Goal: Task Accomplishment & Management: Manage account settings

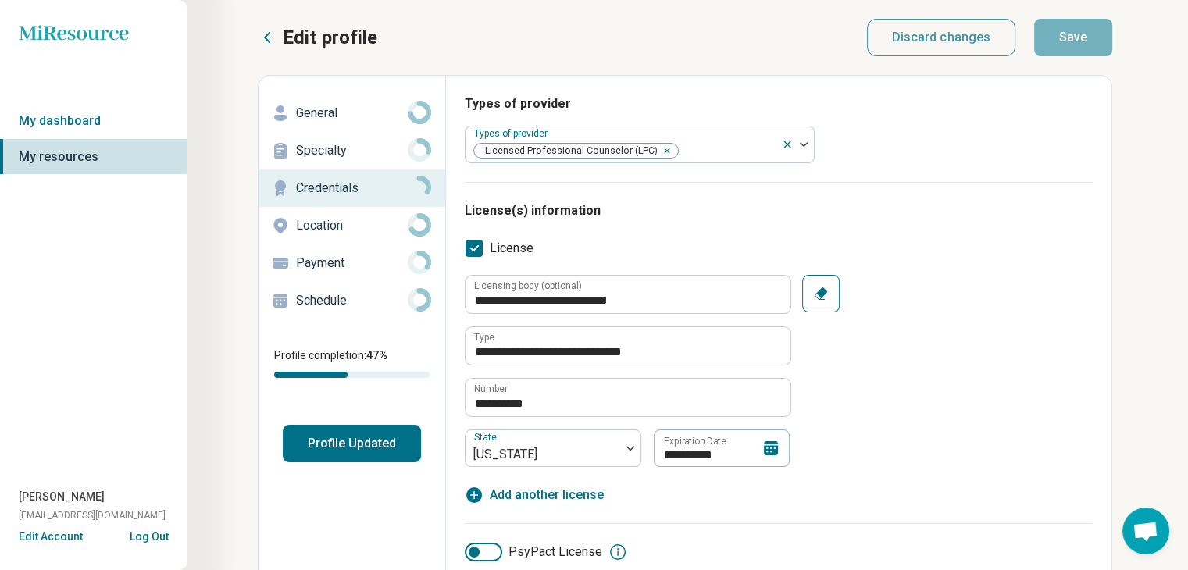
click at [765, 451] on icon at bounding box center [771, 448] width 14 height 14
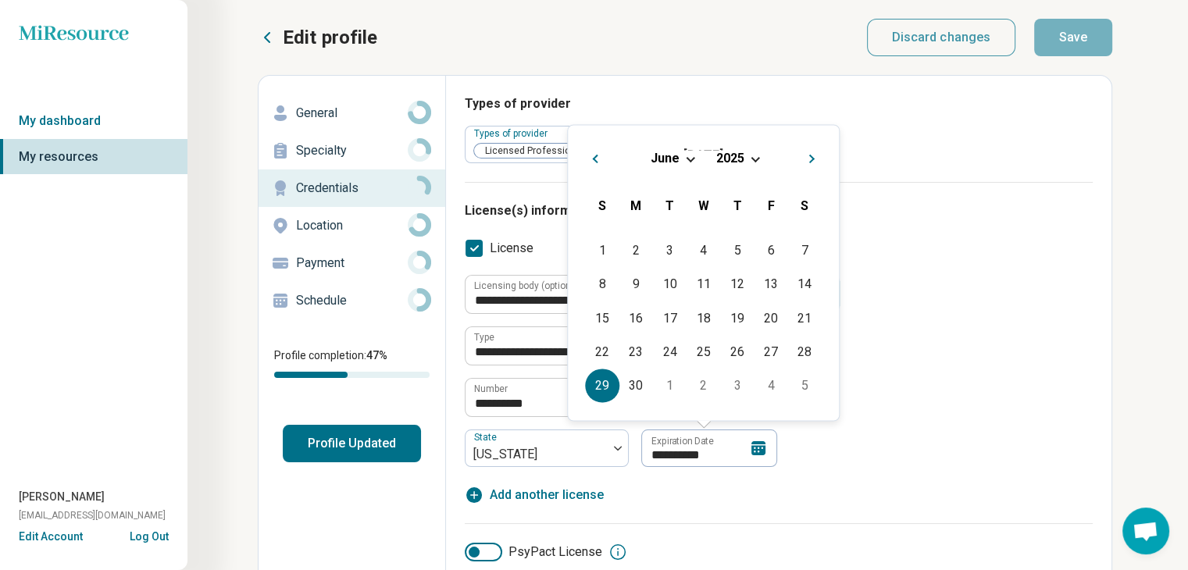
click at [750, 161] on div "[DATE]" at bounding box center [703, 158] width 246 height 16
click at [753, 157] on span "Choose Date" at bounding box center [755, 157] width 9 height 9
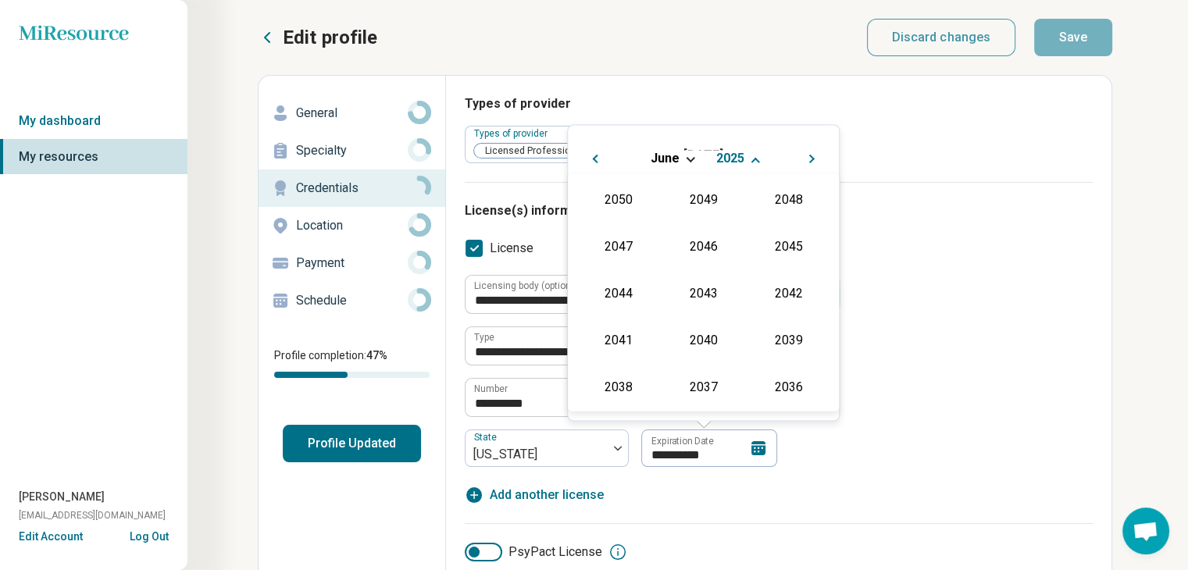
scroll to position [283, 0]
click at [609, 291] on div "2026" at bounding box center [618, 292] width 76 height 28
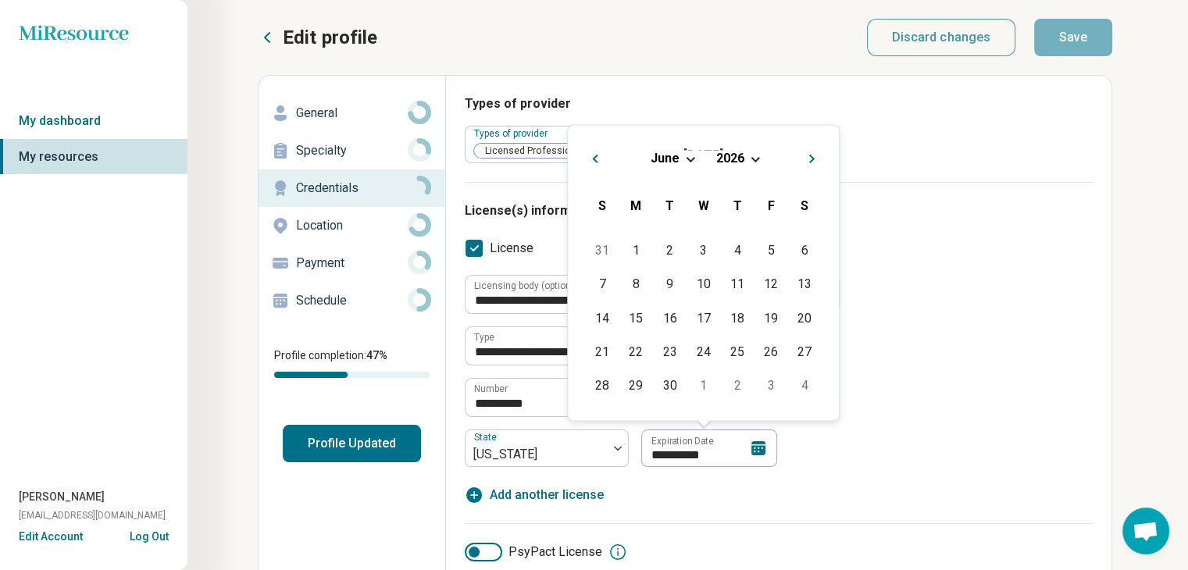
click at [972, 263] on div "**********" at bounding box center [779, 381] width 628 height 284
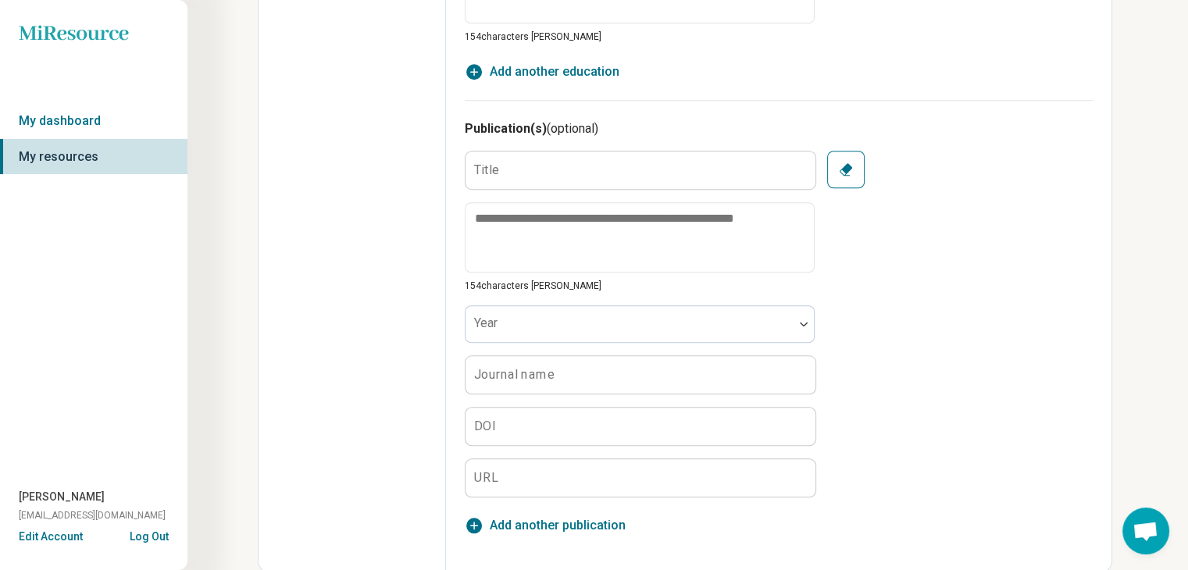
scroll to position [0, 0]
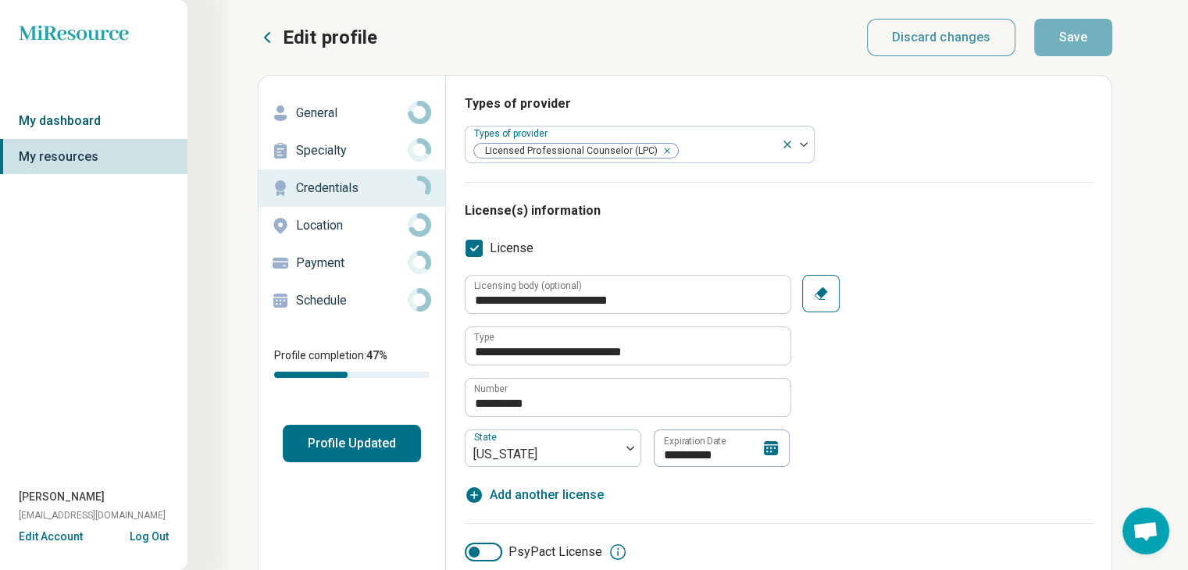
click at [87, 123] on link "My dashboard" at bounding box center [93, 121] width 187 height 36
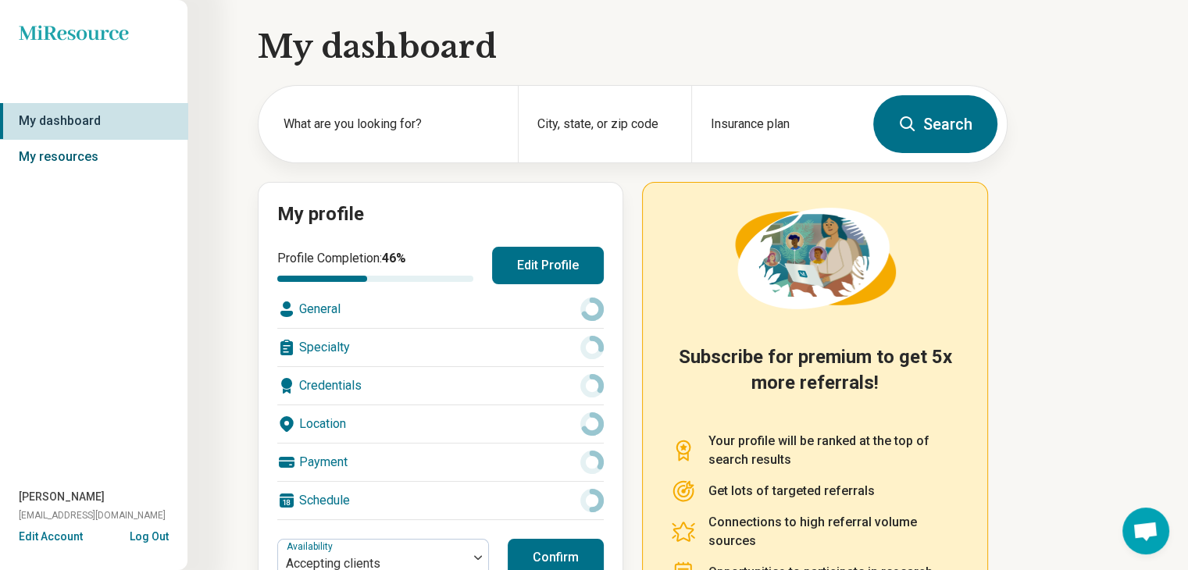
click at [60, 159] on link "My resources" at bounding box center [93, 157] width 187 height 36
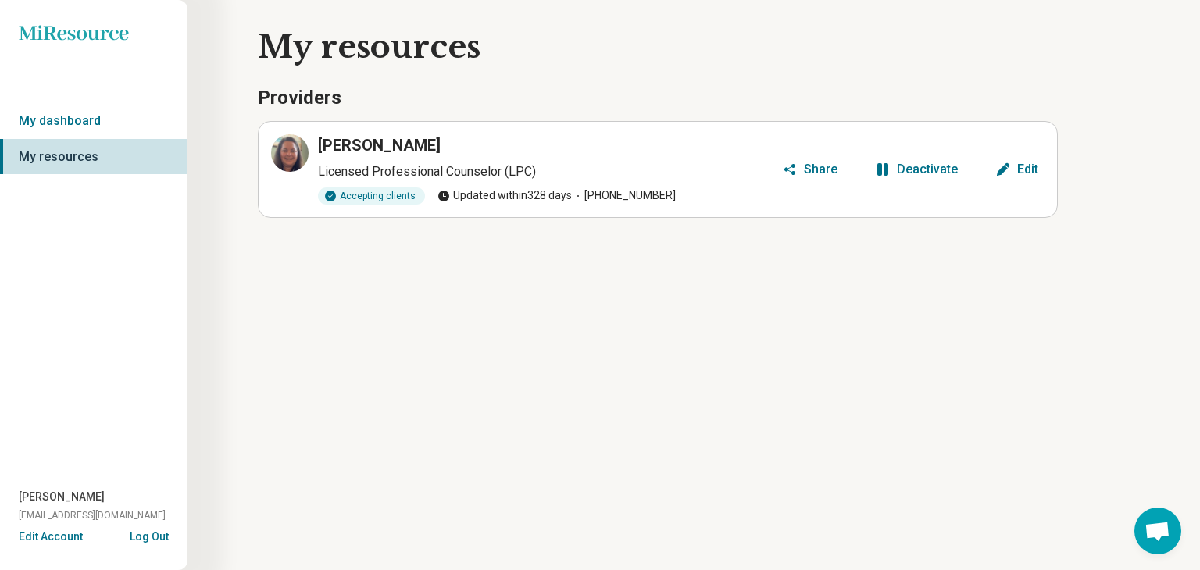
click at [1030, 163] on div "Edit" at bounding box center [1027, 169] width 21 height 12
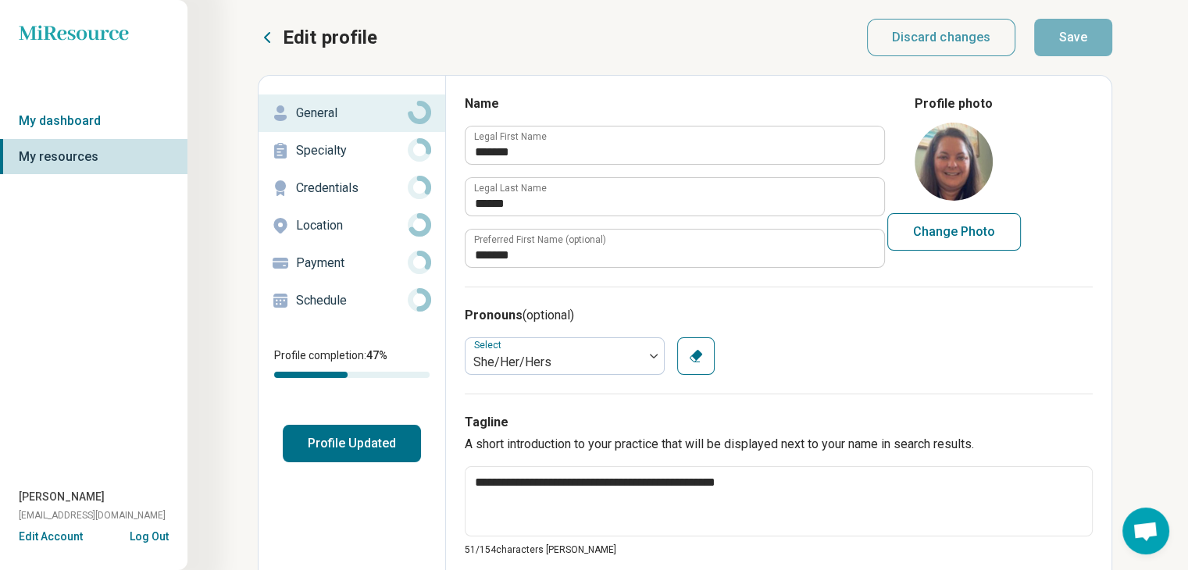
click at [328, 191] on p "Credentials" at bounding box center [352, 188] width 112 height 19
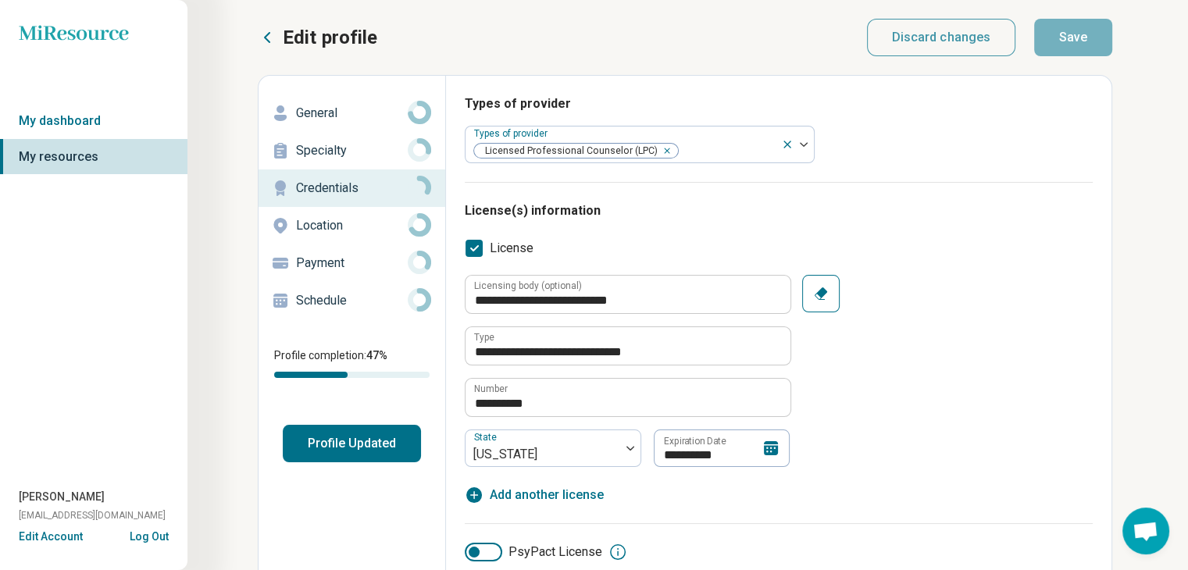
click at [762, 447] on icon at bounding box center [771, 448] width 19 height 19
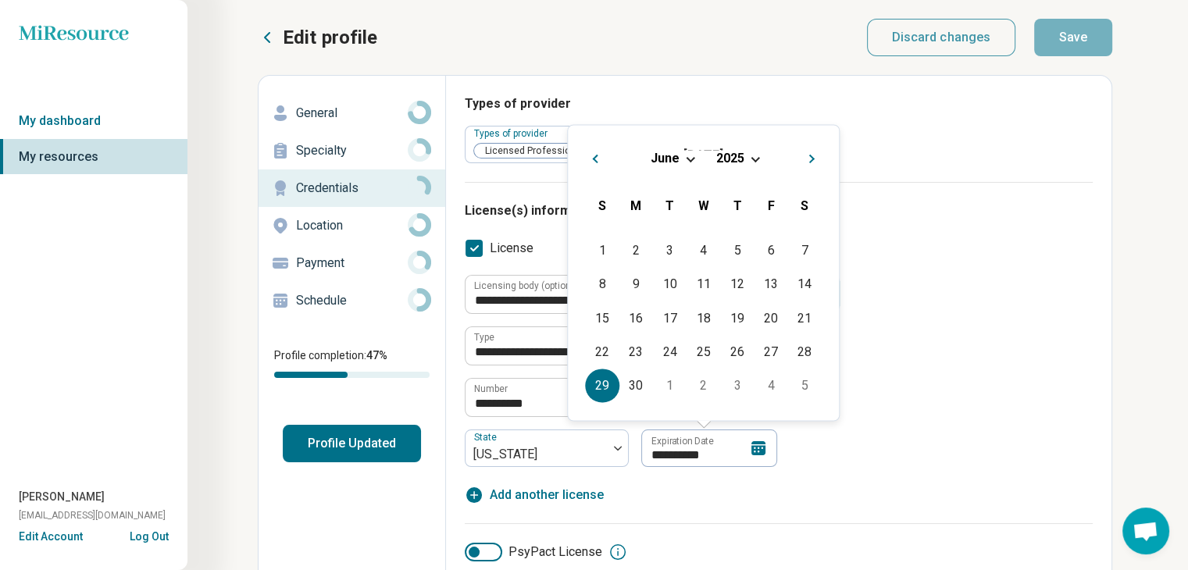
click at [755, 152] on div "[DATE]" at bounding box center [703, 158] width 246 height 16
click at [753, 154] on span "Choose Date" at bounding box center [755, 157] width 9 height 9
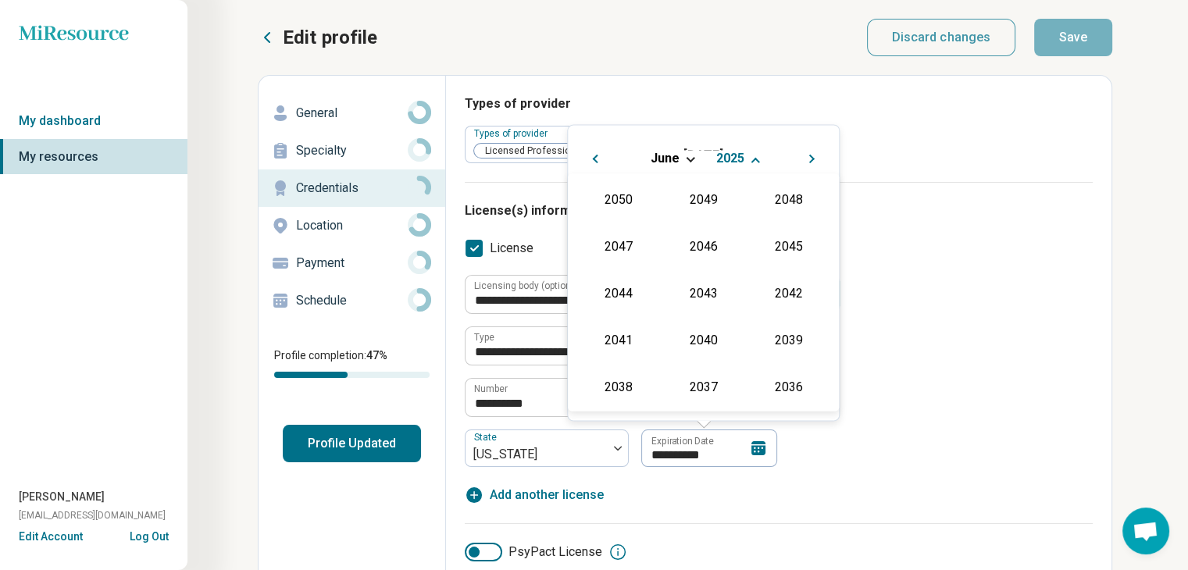
scroll to position [283, 0]
click at [612, 292] on div "2026" at bounding box center [618, 292] width 76 height 28
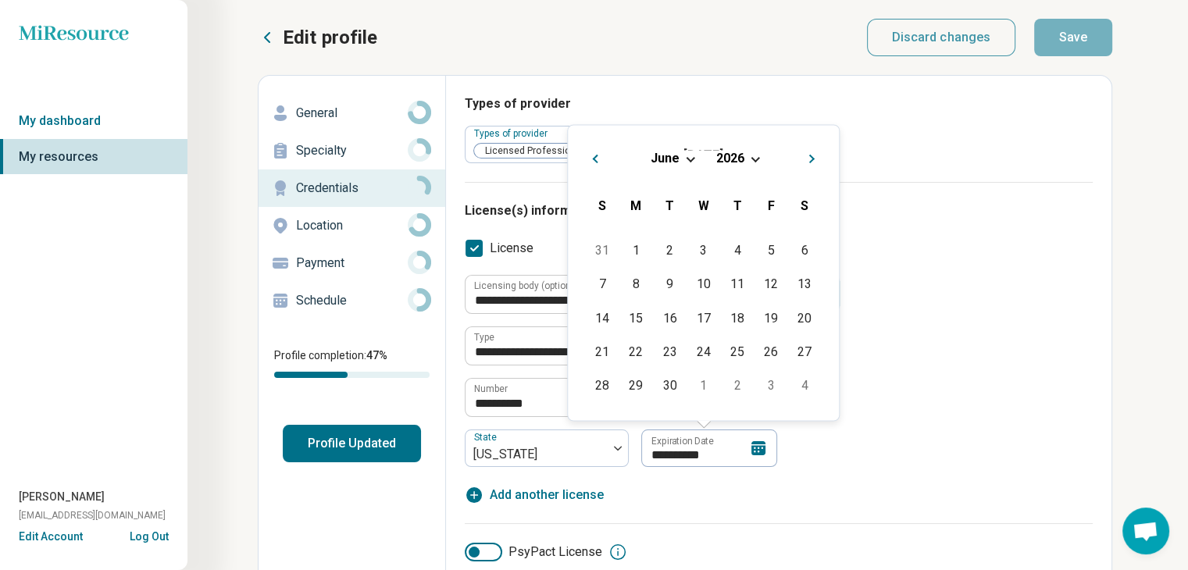
click at [1000, 290] on div "**********" at bounding box center [779, 371] width 628 height 192
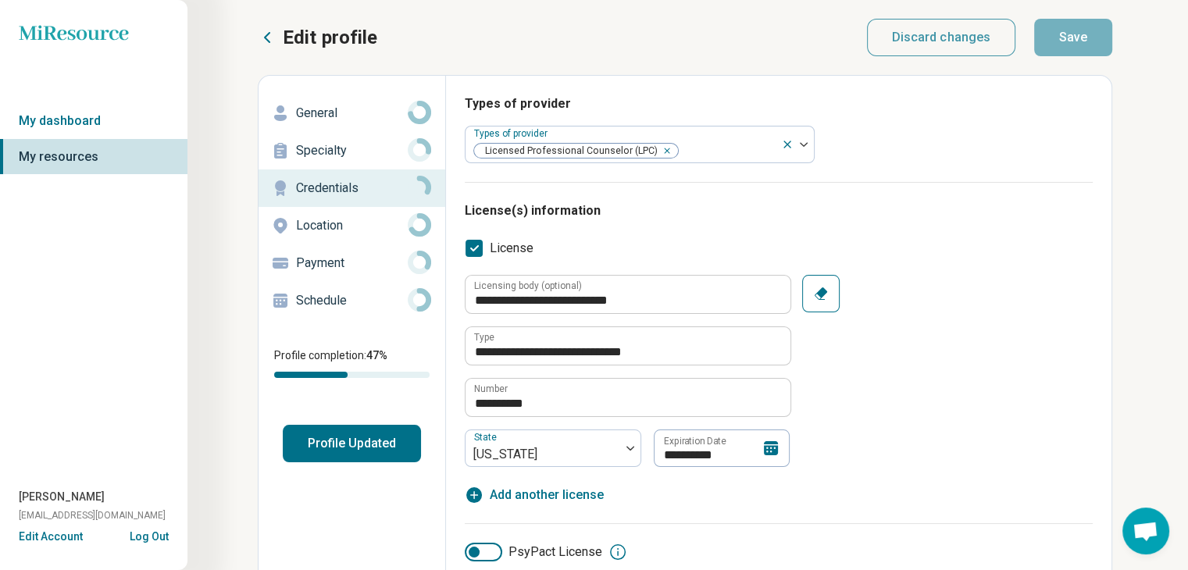
click at [764, 448] on icon at bounding box center [771, 448] width 14 height 14
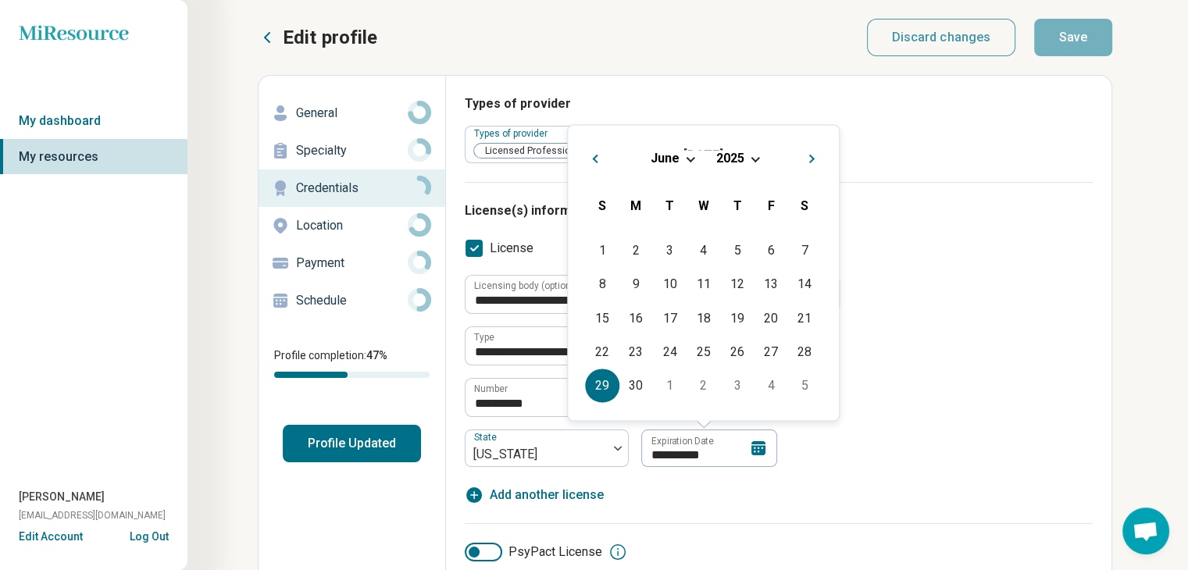
click at [758, 154] on div "[DATE]" at bounding box center [703, 158] width 246 height 16
click at [747, 157] on div "[DATE]" at bounding box center [703, 158] width 246 height 16
click at [751, 160] on div "[DATE]" at bounding box center [703, 158] width 246 height 16
click at [754, 160] on span "Choose Date" at bounding box center [755, 157] width 9 height 9
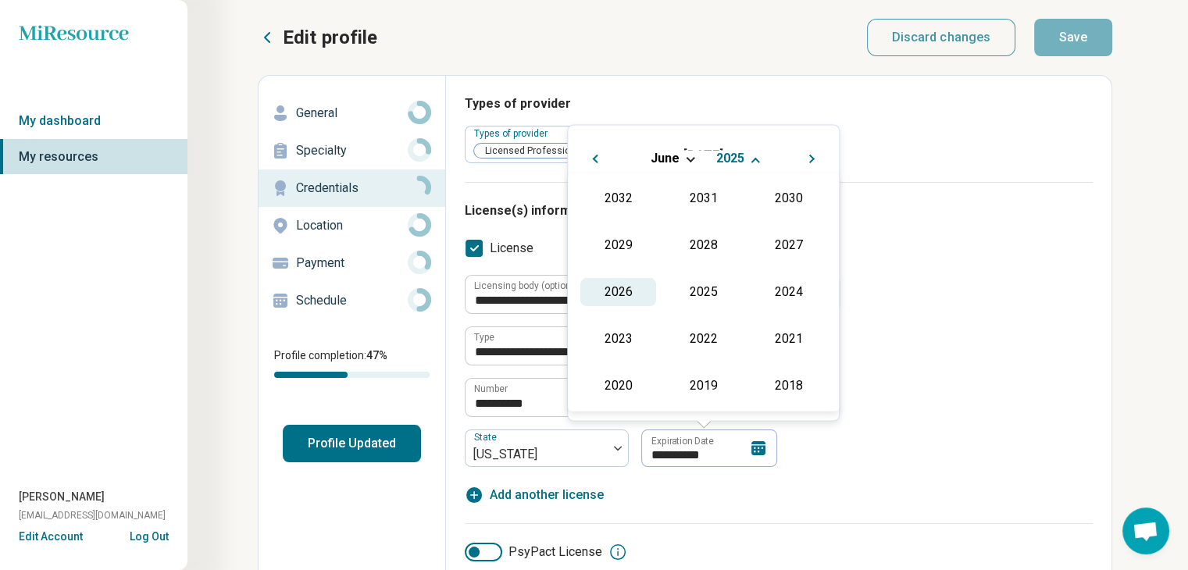
click at [616, 289] on div "2026" at bounding box center [618, 292] width 76 height 28
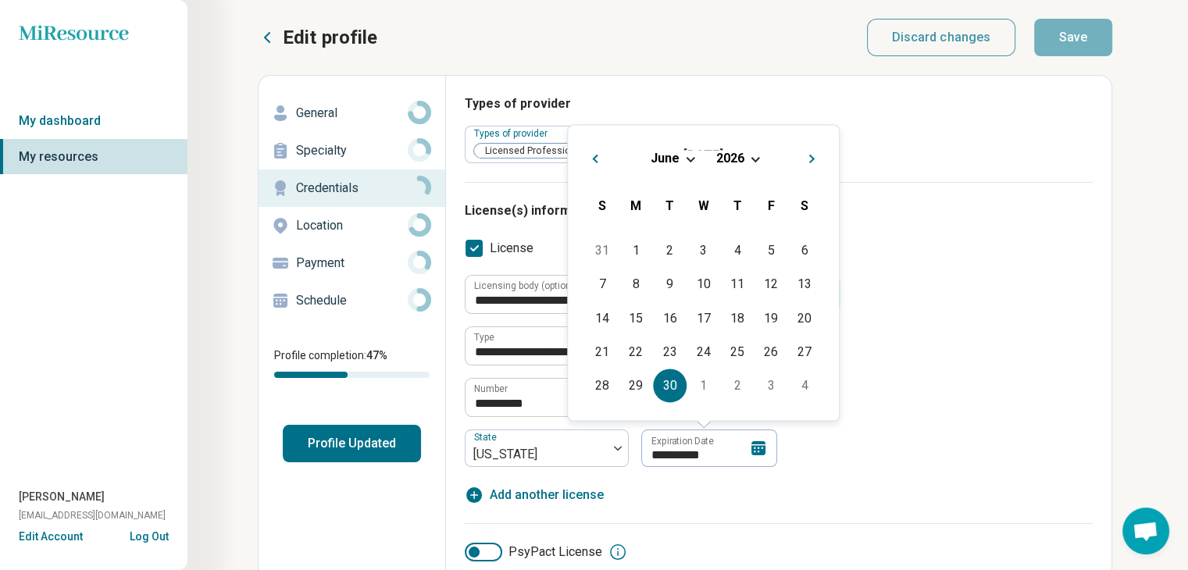
click at [664, 388] on div "30" at bounding box center [670, 386] width 34 height 34
type textarea "*"
type input "**********"
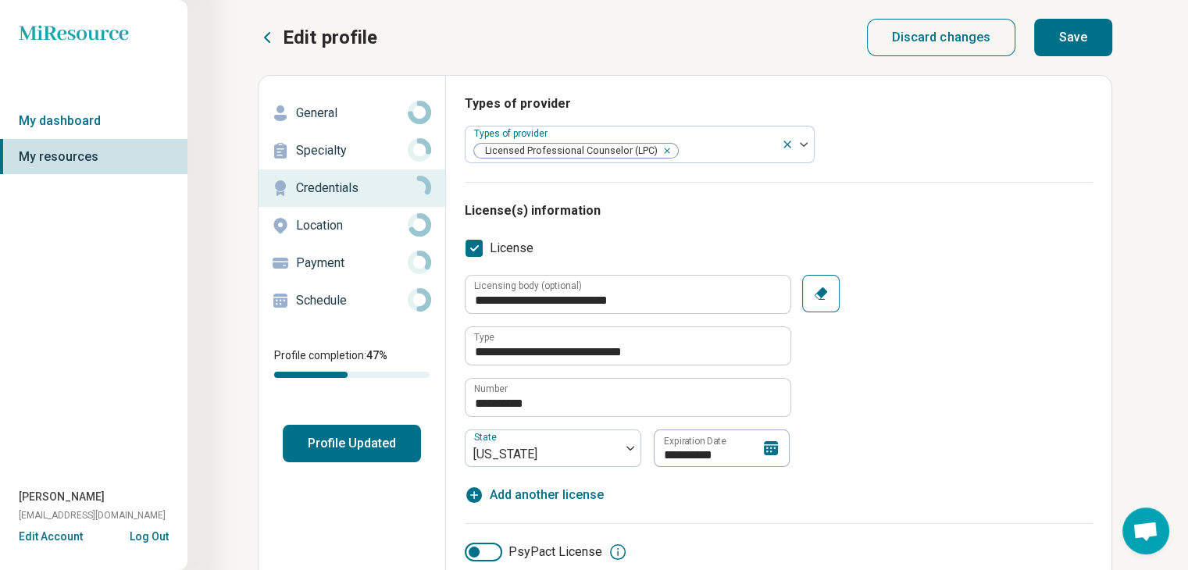
click at [1062, 38] on button "Save" at bounding box center [1073, 37] width 78 height 37
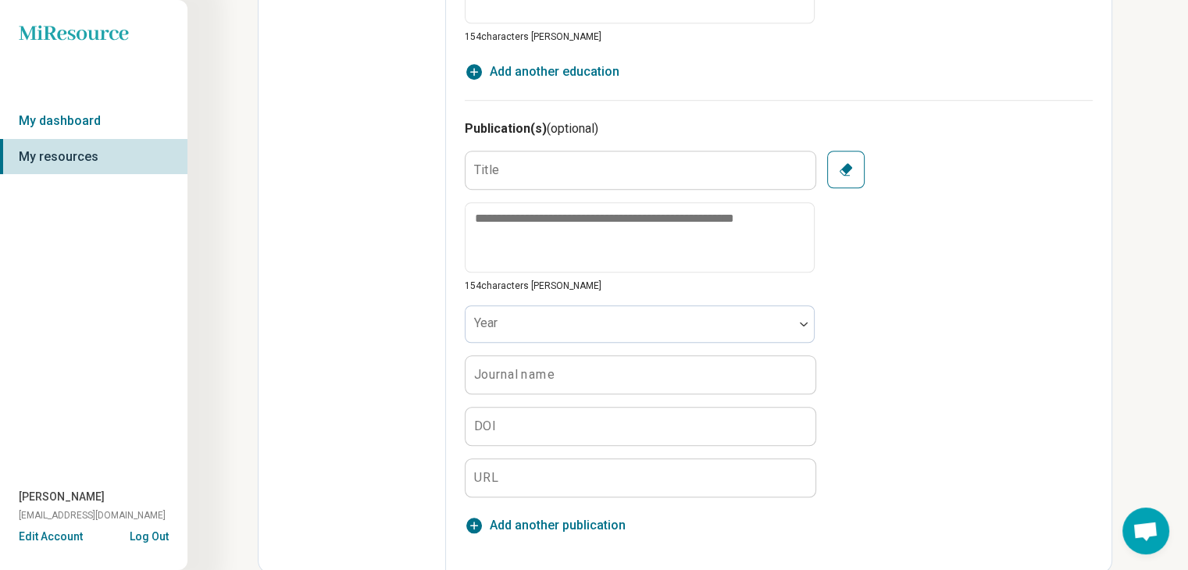
scroll to position [0, 0]
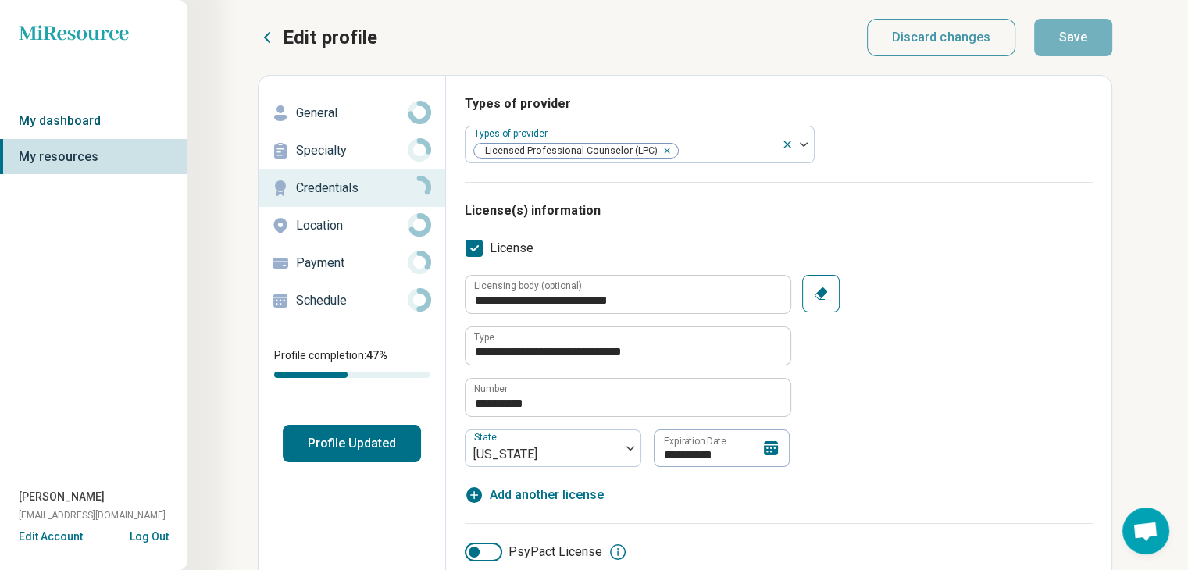
click at [66, 128] on link "My dashboard" at bounding box center [93, 121] width 187 height 36
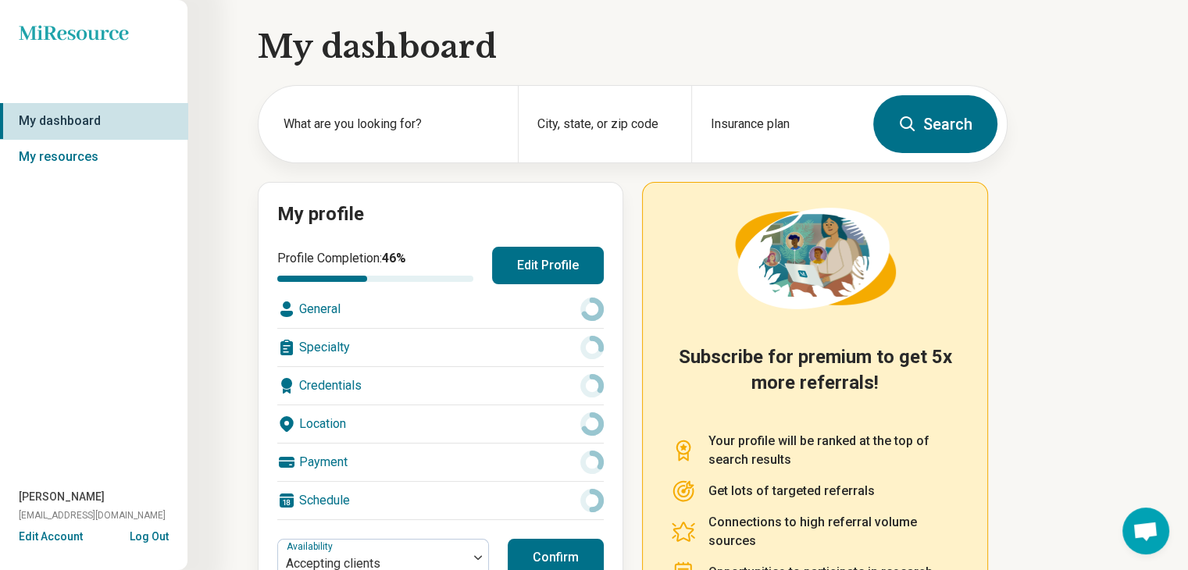
click at [340, 385] on div "Credentials" at bounding box center [440, 385] width 327 height 37
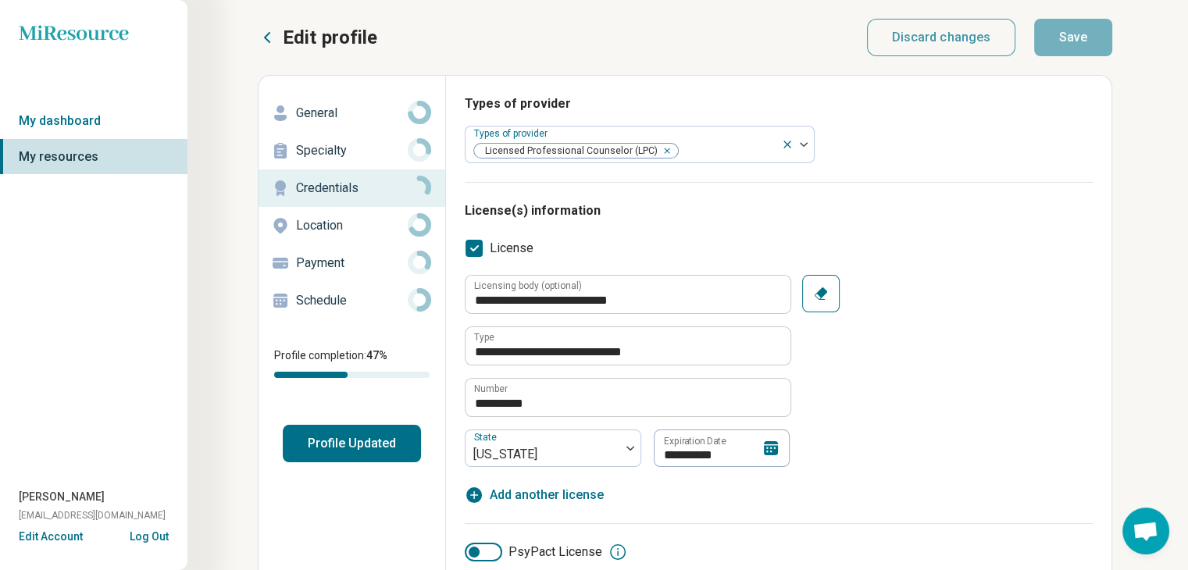
type textarea "*"
